Goal: Find specific page/section: Find specific page/section

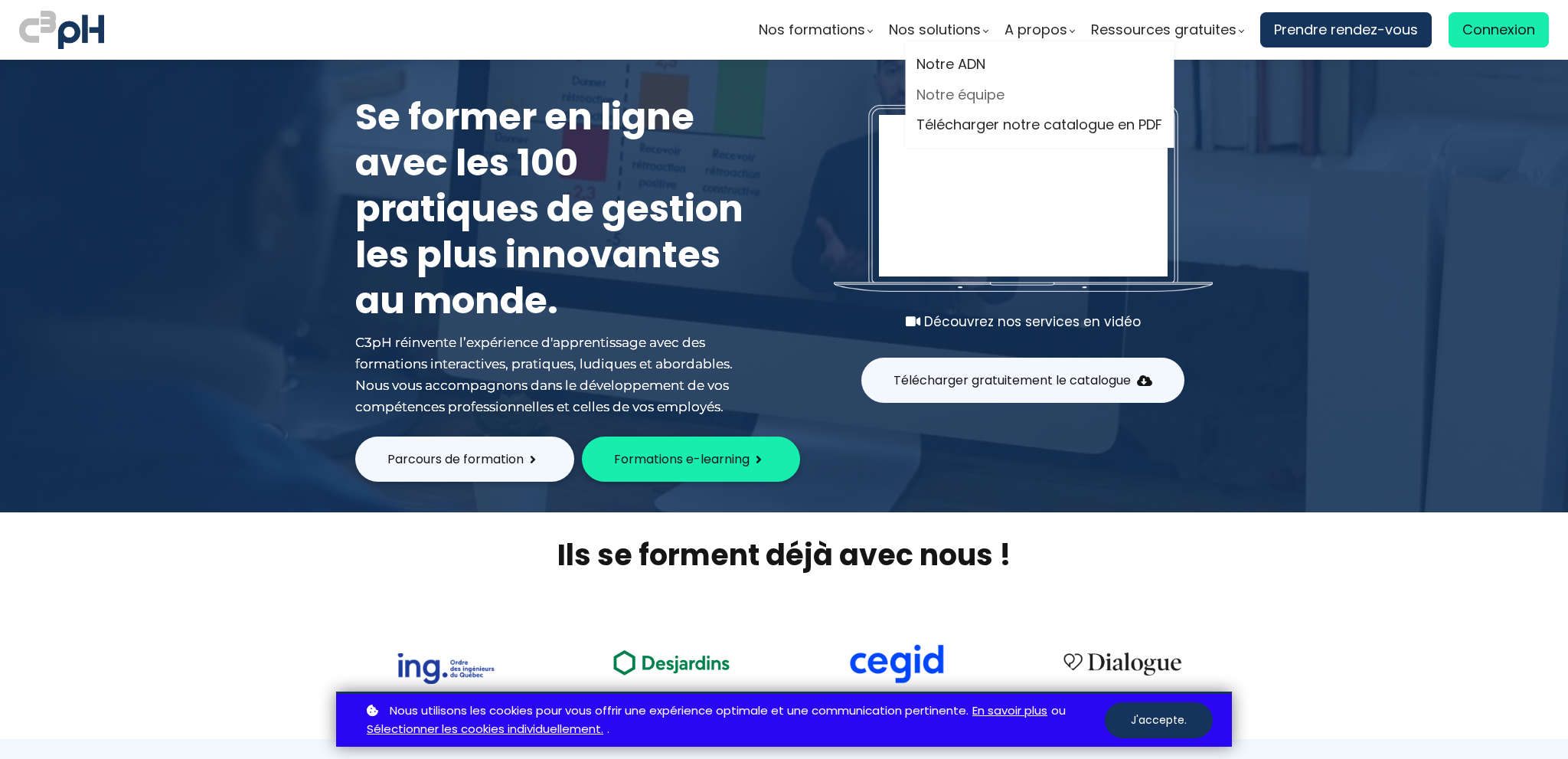
click at [1054, 28] on span "A propos" at bounding box center [1036, 30] width 63 height 23
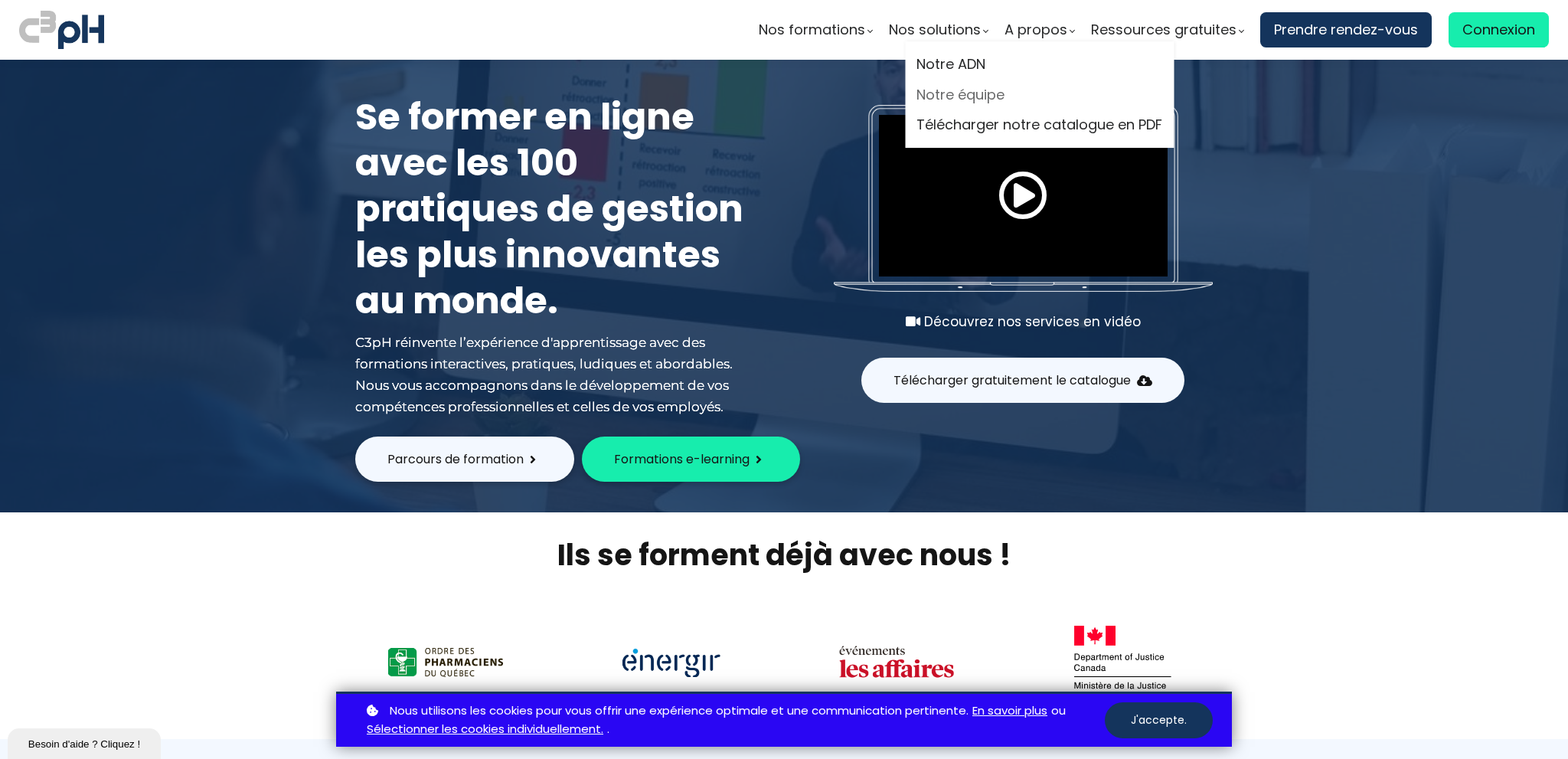
click at [947, 91] on link "Notre équipe" at bounding box center [1039, 95] width 245 height 23
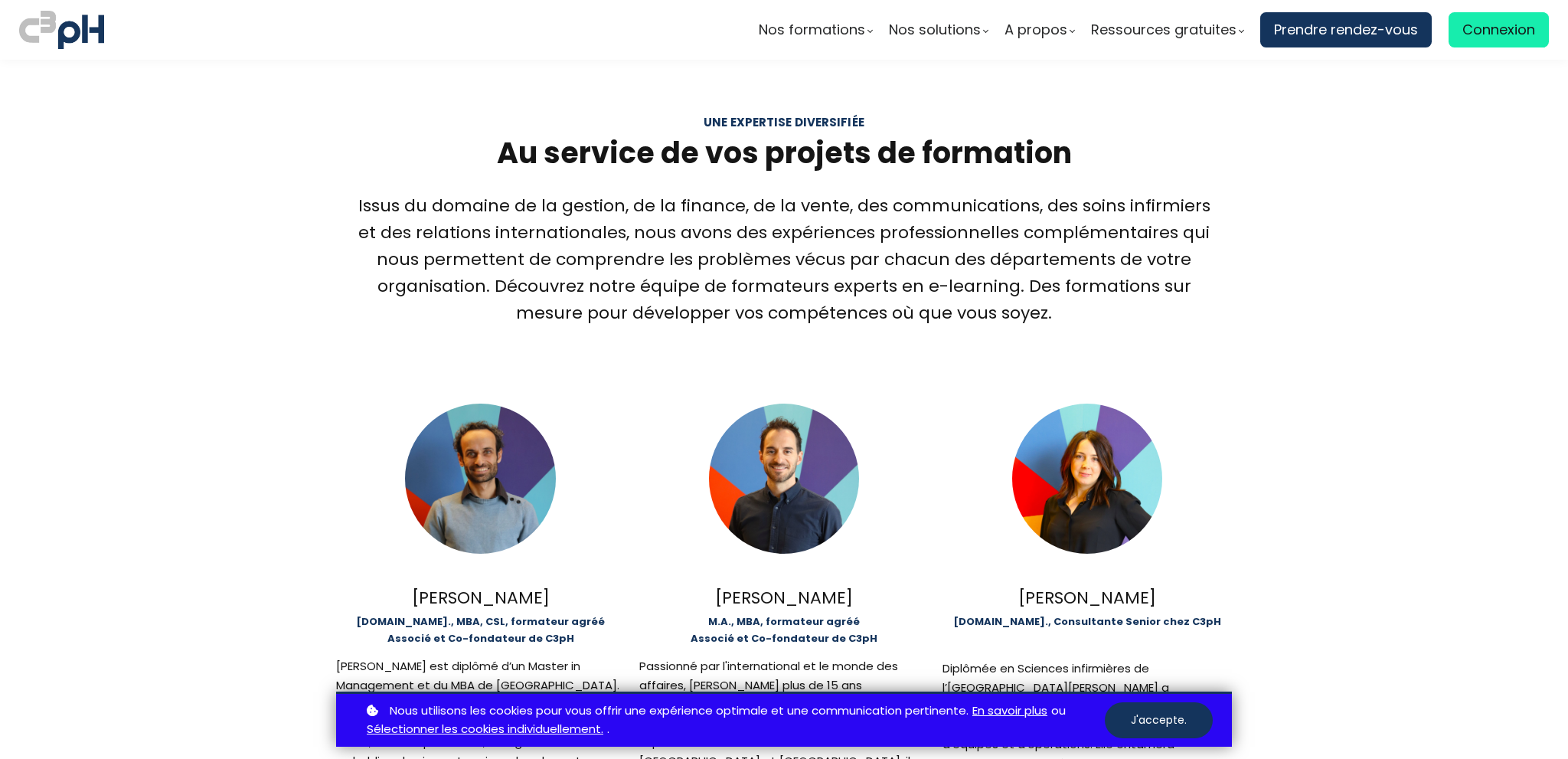
click at [426, 627] on b "M.Sc., MBA, CSL, formateur agréé Associé et Co-fondateur de C3pH" at bounding box center [481, 630] width 249 height 31
